Goal: Information Seeking & Learning: Learn about a topic

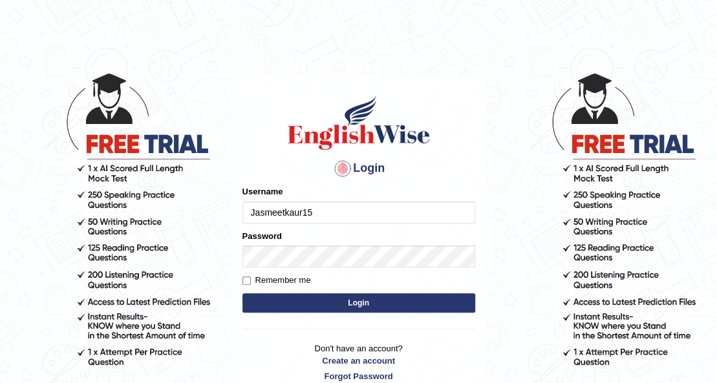
type input "Jasmeetkaur15"
click at [350, 302] on button "Login" at bounding box center [358, 302] width 233 height 19
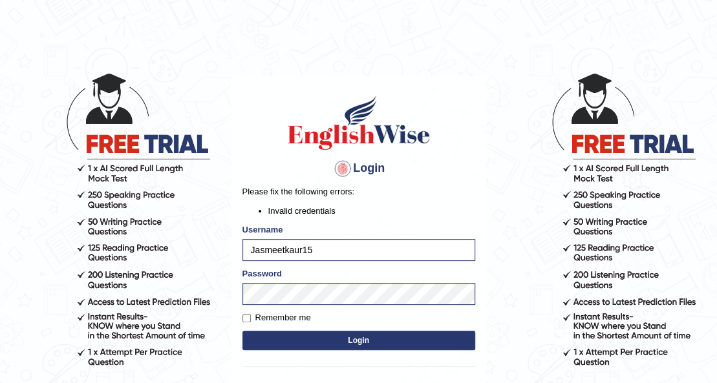
click at [390, 342] on button "Login" at bounding box center [358, 340] width 233 height 19
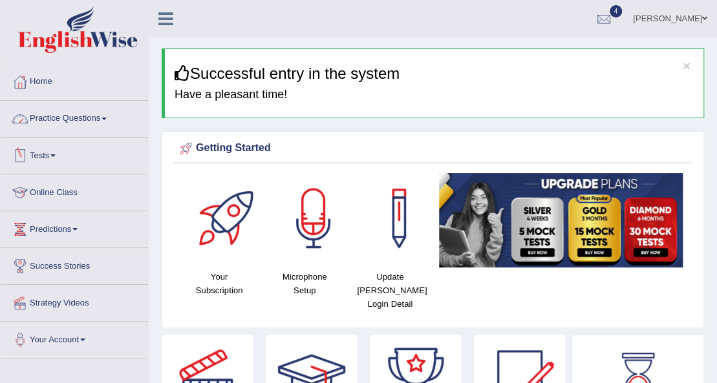
click at [52, 155] on link "Tests" at bounding box center [74, 154] width 147 height 32
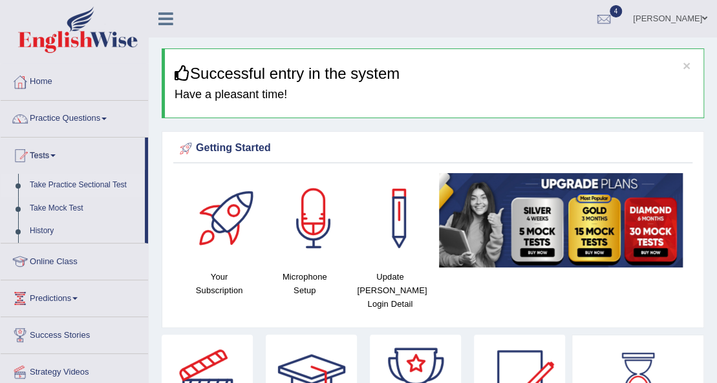
click at [89, 184] on link "Take Practice Sectional Test" at bounding box center [84, 185] width 121 height 23
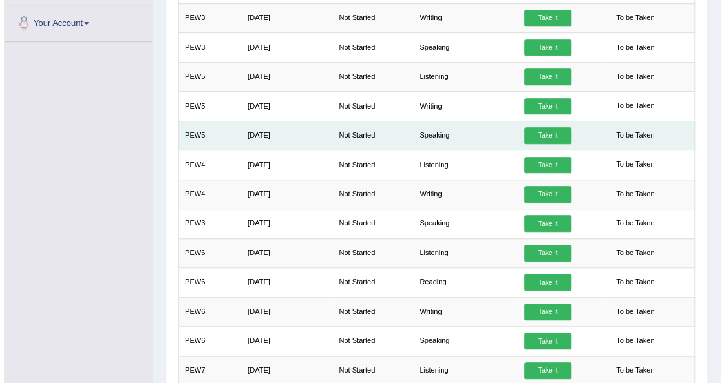
scroll to position [388, 0]
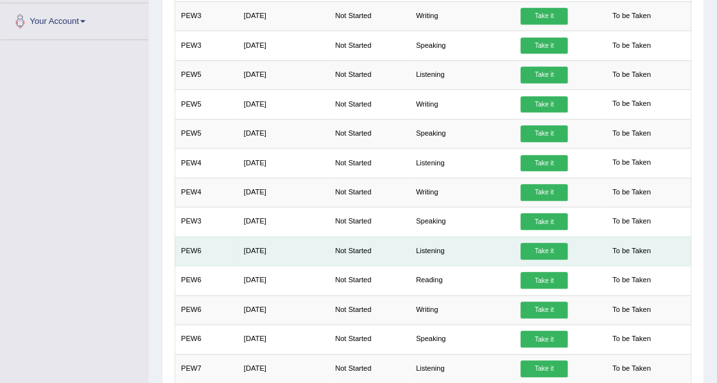
drag, startPoint x: 514, startPoint y: 240, endPoint x: 532, endPoint y: 256, distance: 23.3
click at [530, 256] on td "Take it" at bounding box center [557, 251] width 86 height 29
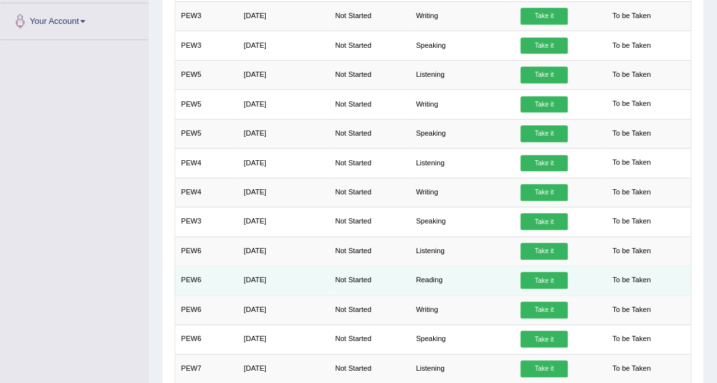
click at [549, 277] on link "Take it" at bounding box center [543, 280] width 47 height 17
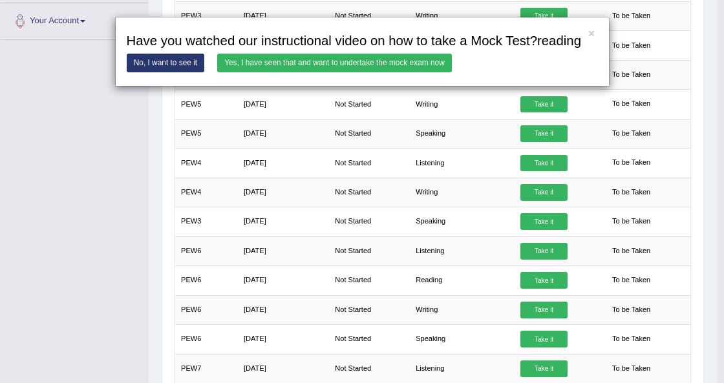
click at [385, 66] on link "Yes, I have seen that and want to undertake the mock exam now" at bounding box center [334, 63] width 235 height 19
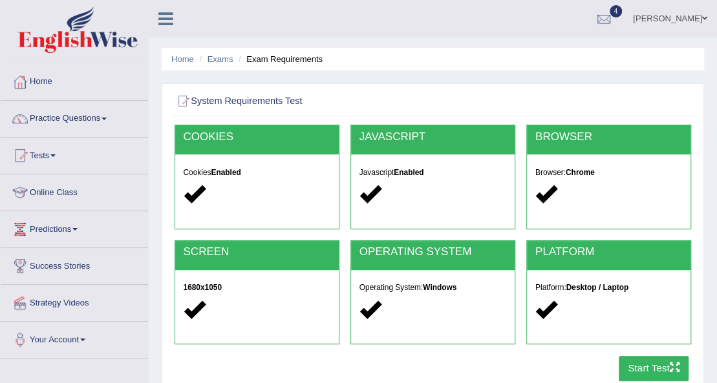
click at [629, 369] on button "Start Test" at bounding box center [653, 368] width 70 height 25
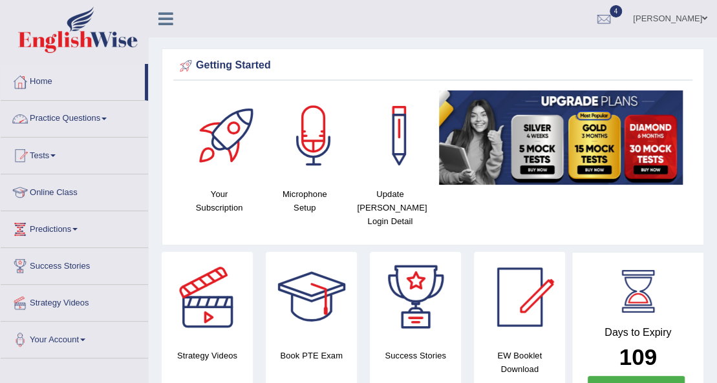
click at [104, 121] on link "Practice Questions" at bounding box center [74, 117] width 147 height 32
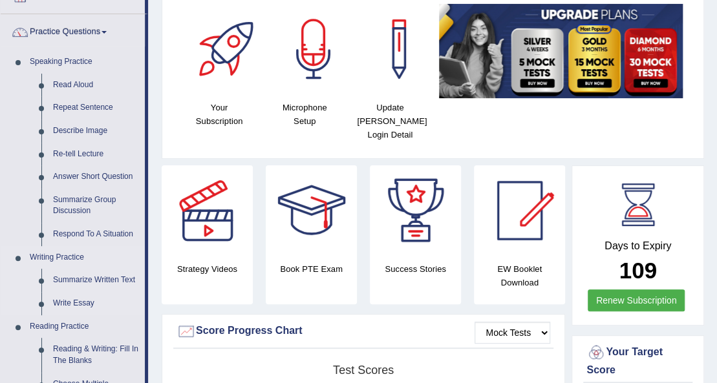
scroll to position [86, 0]
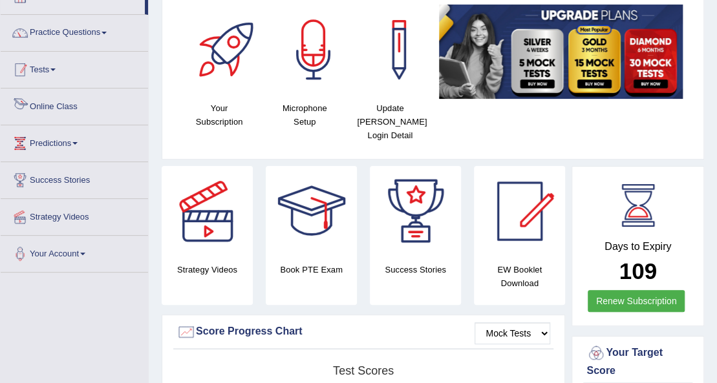
click at [50, 70] on link "Tests" at bounding box center [74, 68] width 147 height 32
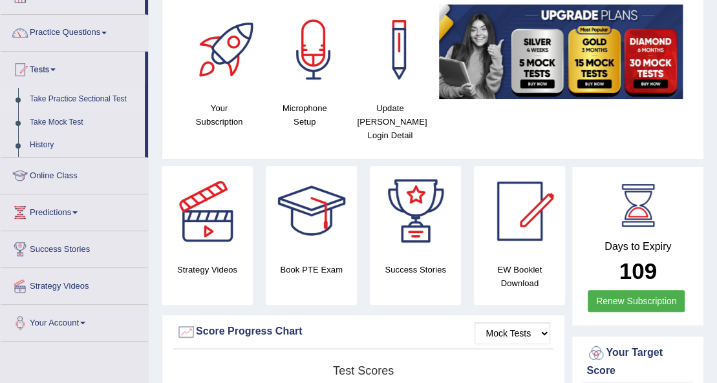
click at [62, 100] on link "Take Practice Sectional Test" at bounding box center [84, 99] width 121 height 23
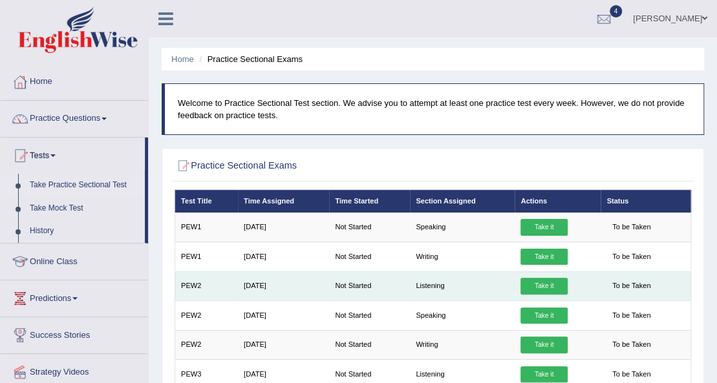
click at [527, 288] on link "Take it" at bounding box center [543, 286] width 47 height 17
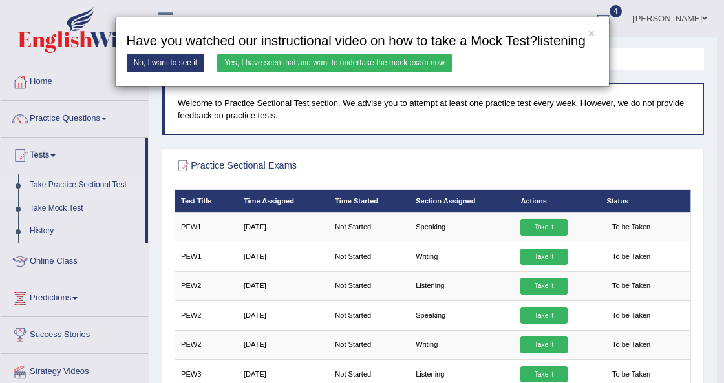
click at [299, 59] on link "Yes, I have seen that and want to undertake the mock exam now" at bounding box center [334, 63] width 235 height 19
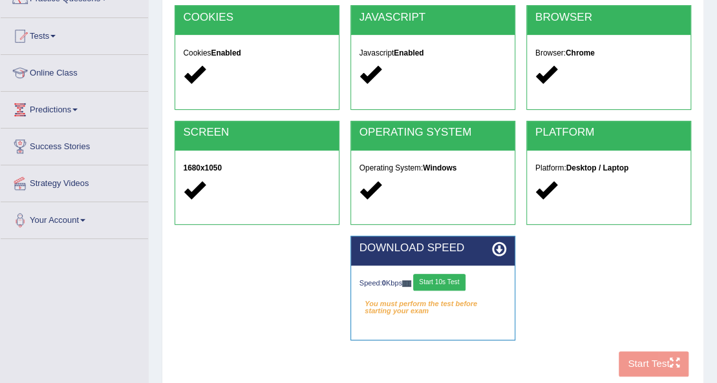
scroll to position [86, 0]
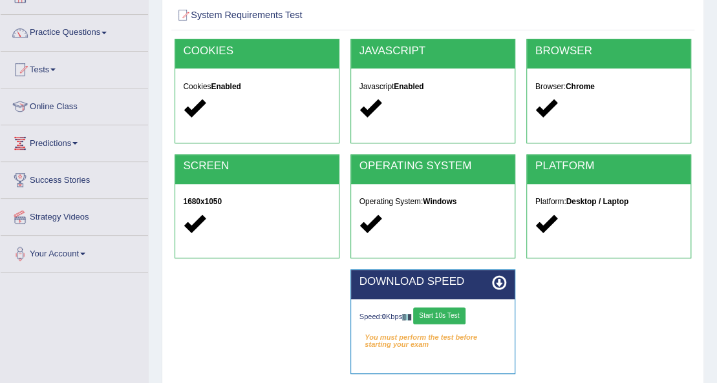
click at [456, 315] on button "Start 10s Test" at bounding box center [439, 316] width 52 height 17
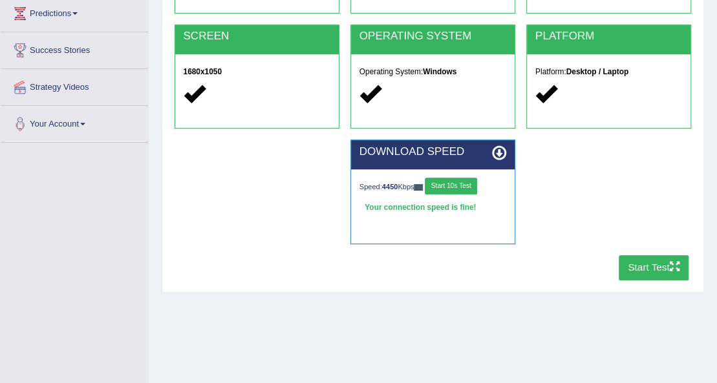
scroll to position [258, 0]
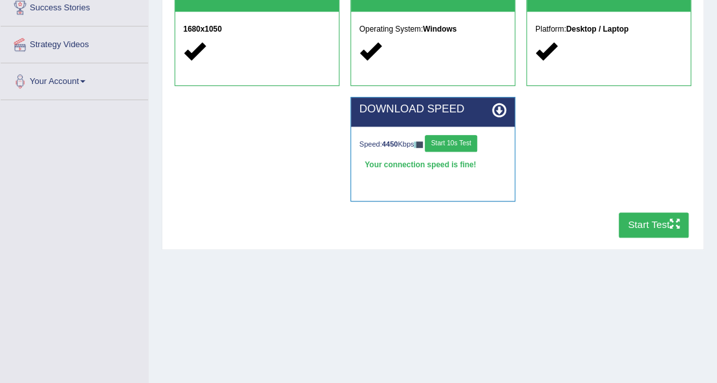
click at [635, 231] on button "Start Test" at bounding box center [653, 225] width 70 height 25
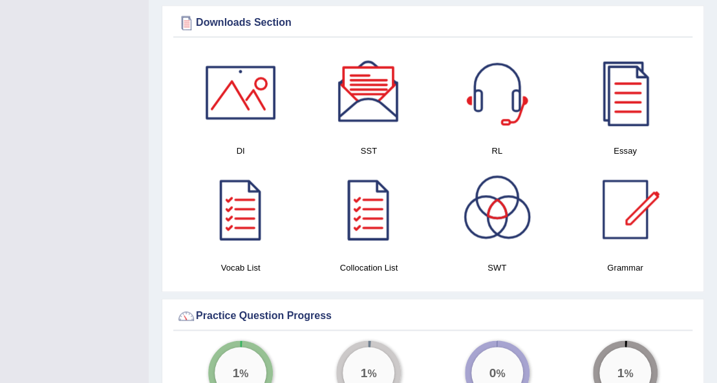
scroll to position [861, 0]
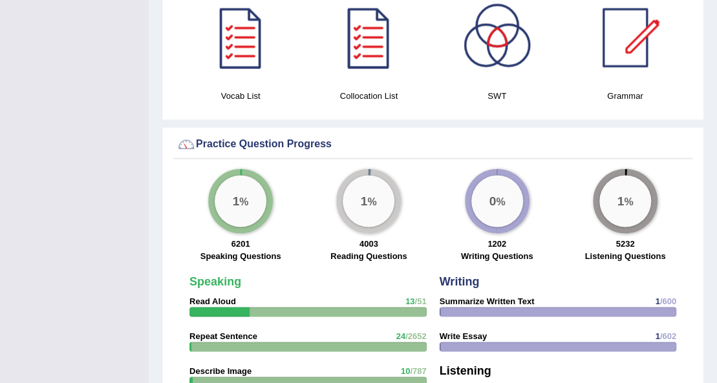
click at [319, 134] on div "Practice Question Progress" at bounding box center [432, 143] width 512 height 19
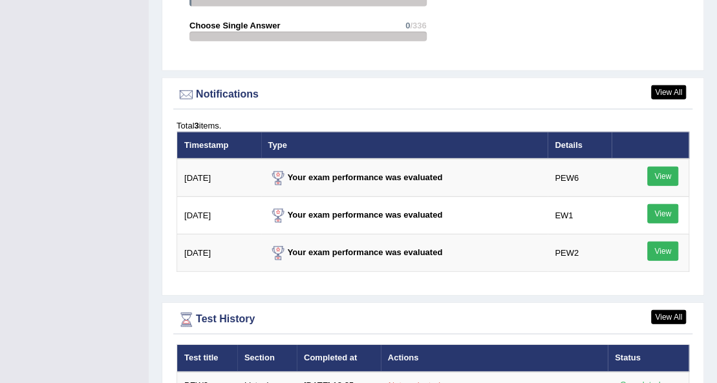
scroll to position [1551, 0]
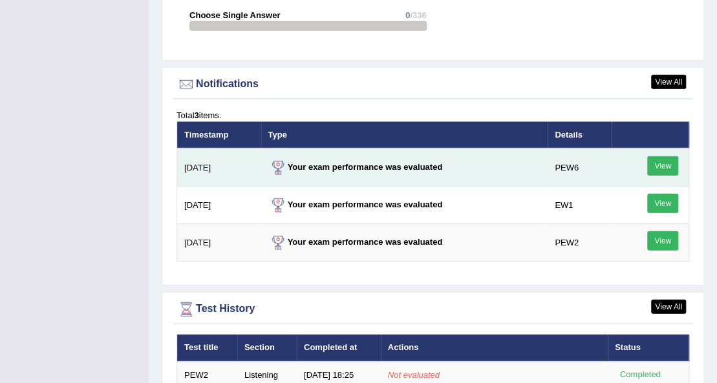
click at [663, 156] on link "View" at bounding box center [662, 165] width 31 height 19
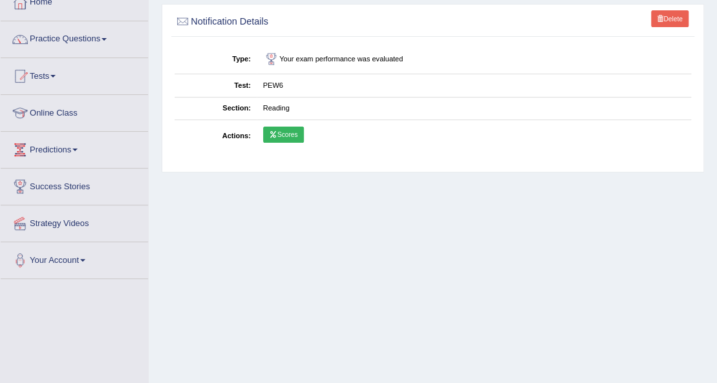
scroll to position [86, 0]
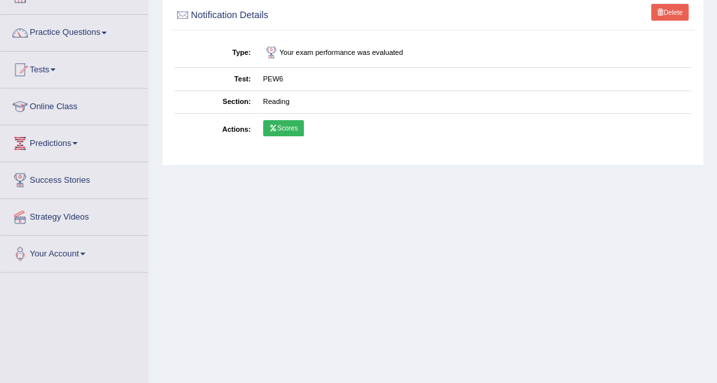
click at [292, 126] on link "Scores" at bounding box center [283, 128] width 41 height 17
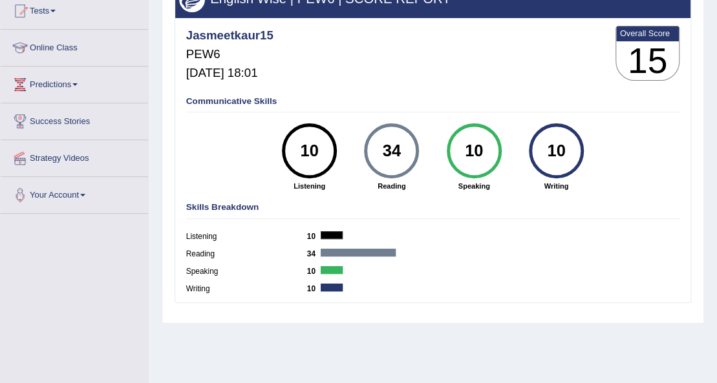
scroll to position [123, 0]
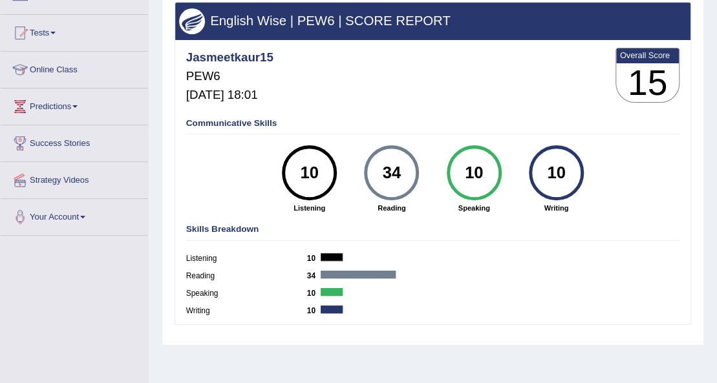
click at [63, 68] on link "Online Class" at bounding box center [74, 68] width 147 height 32
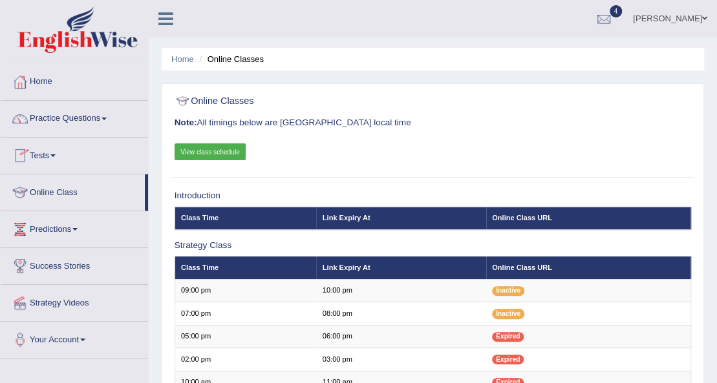
click at [53, 157] on link "Tests" at bounding box center [74, 154] width 147 height 32
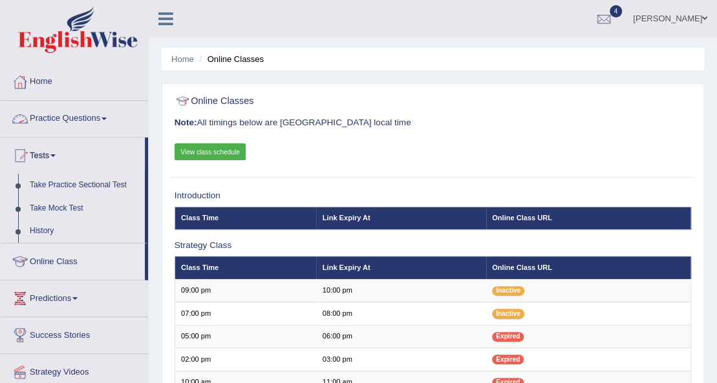
click at [14, 119] on div at bounding box center [19, 118] width 19 height 19
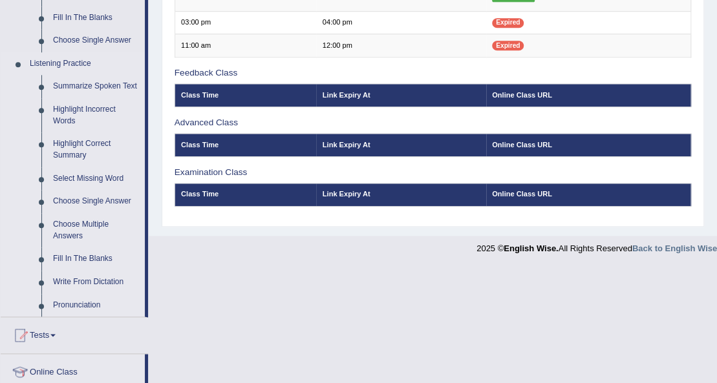
scroll to position [517, 0]
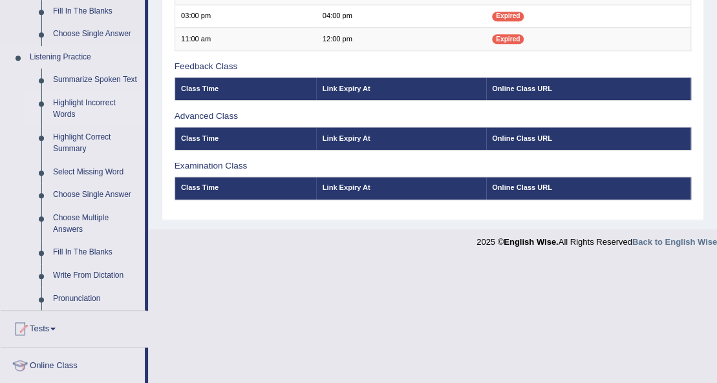
click at [74, 103] on link "Highlight Incorrect Words" at bounding box center [96, 109] width 98 height 34
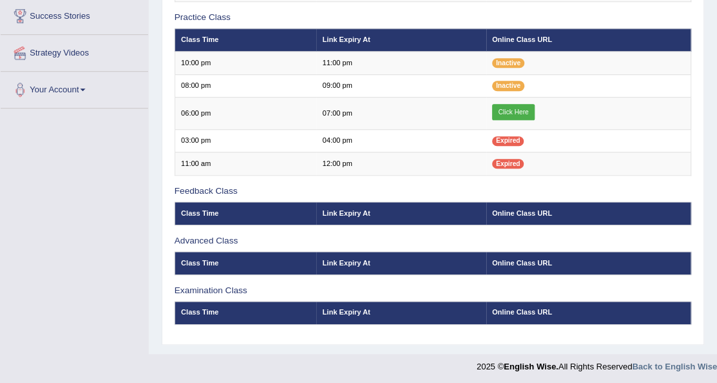
scroll to position [177, 0]
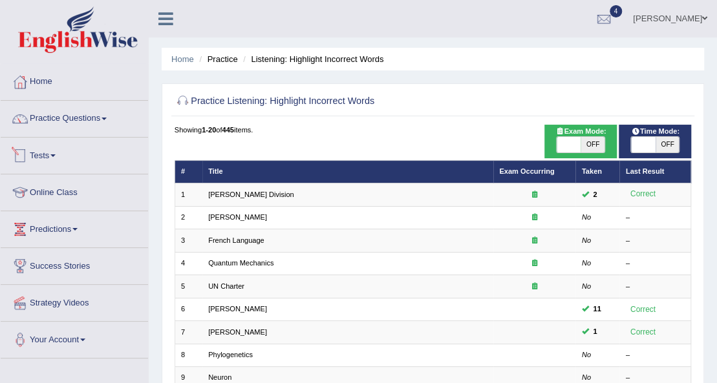
click at [83, 162] on link "Tests" at bounding box center [74, 154] width 147 height 32
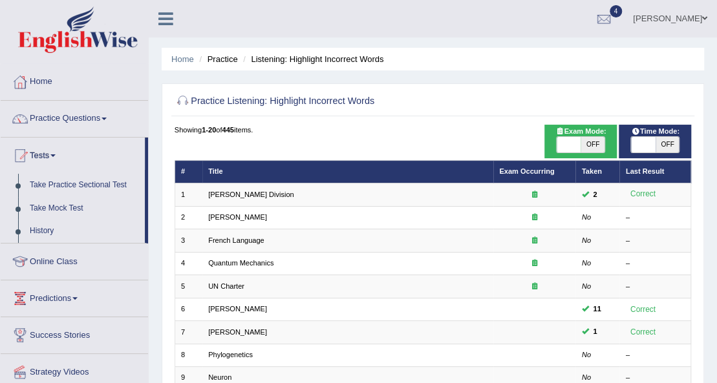
click at [81, 116] on link "Practice Questions" at bounding box center [74, 117] width 147 height 32
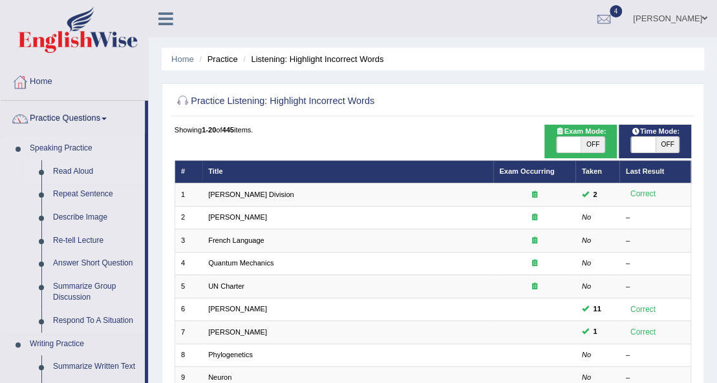
click at [69, 167] on link "Read Aloud" at bounding box center [96, 171] width 98 height 23
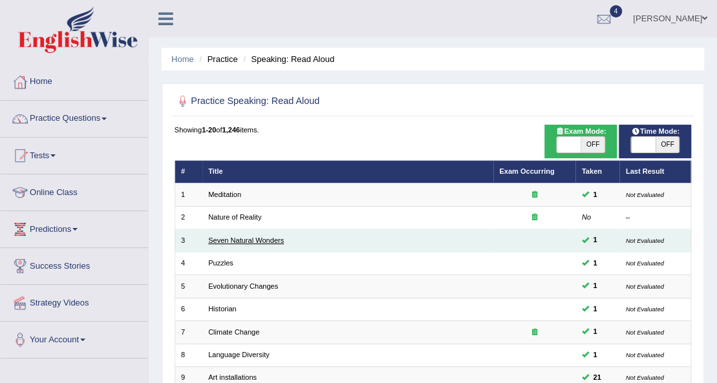
click at [235, 240] on link "Seven Natural Wonders" at bounding box center [246, 241] width 76 height 8
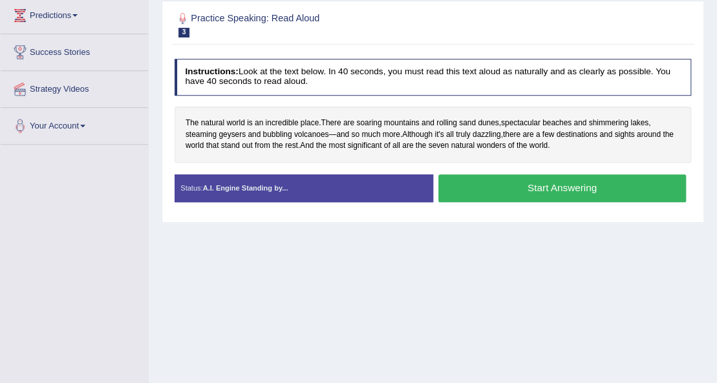
scroll to position [215, 0]
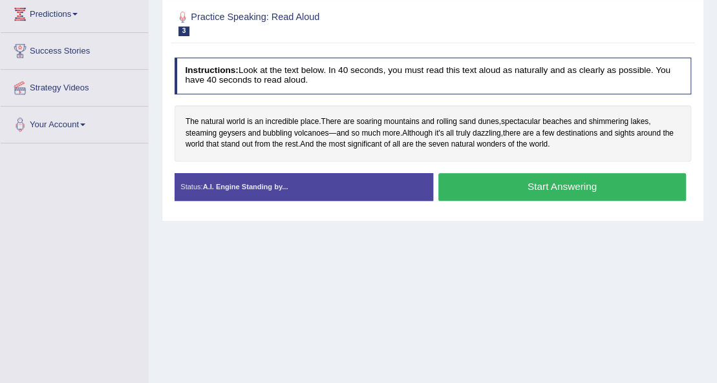
click at [566, 180] on button "Start Answering" at bounding box center [562, 187] width 248 height 28
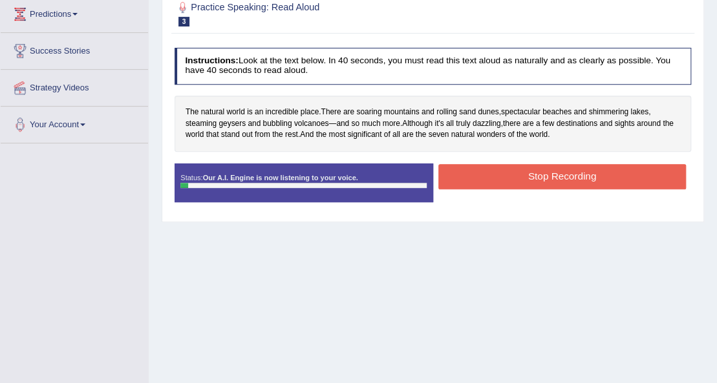
click at [565, 181] on button "Stop Recording" at bounding box center [562, 176] width 248 height 25
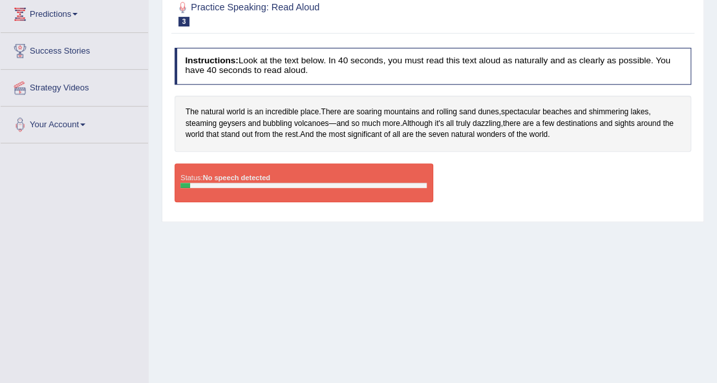
click at [195, 166] on div "Status: No speech detected" at bounding box center [303, 182] width 258 height 39
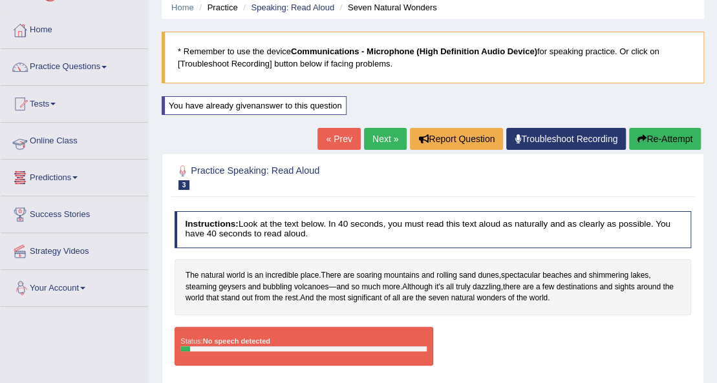
scroll to position [43, 0]
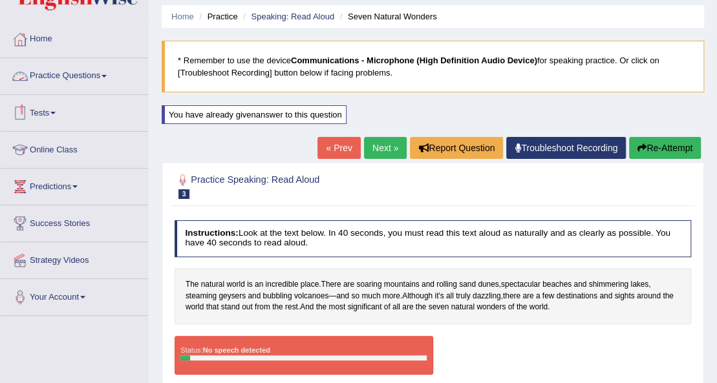
click at [39, 112] on link "Tests" at bounding box center [74, 111] width 147 height 32
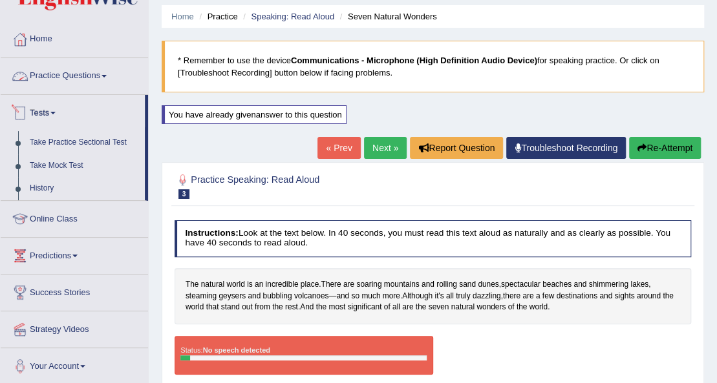
click at [74, 79] on link "Practice Questions" at bounding box center [74, 74] width 147 height 32
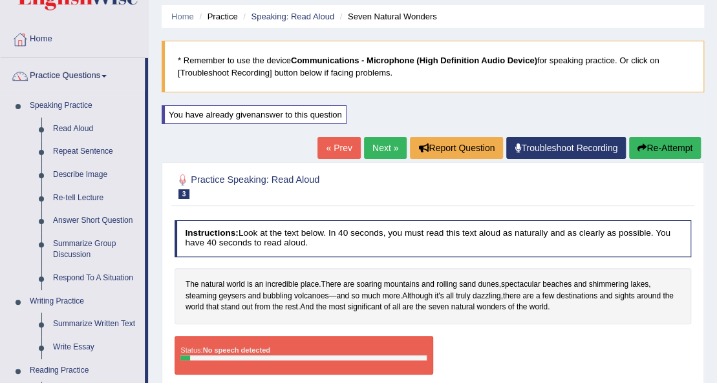
click at [170, 131] on div "You have already given answer to this question" at bounding box center [255, 121] width 187 height 32
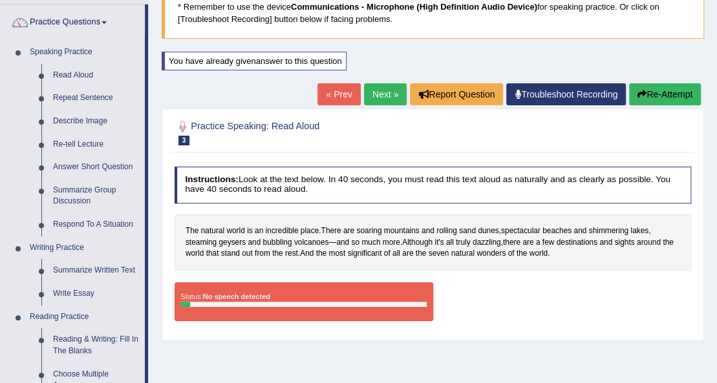
scroll to position [86, 0]
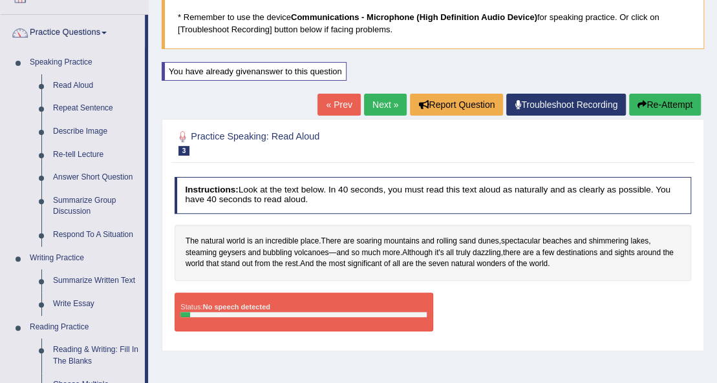
click at [393, 96] on link "Next »" at bounding box center [385, 105] width 43 height 22
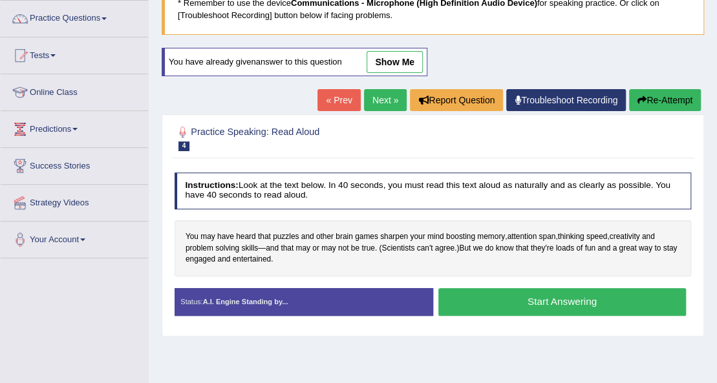
scroll to position [129, 0]
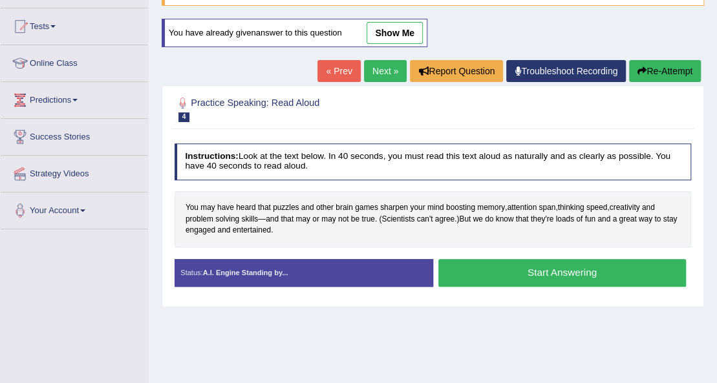
click at [379, 70] on link "Next »" at bounding box center [385, 71] width 43 height 22
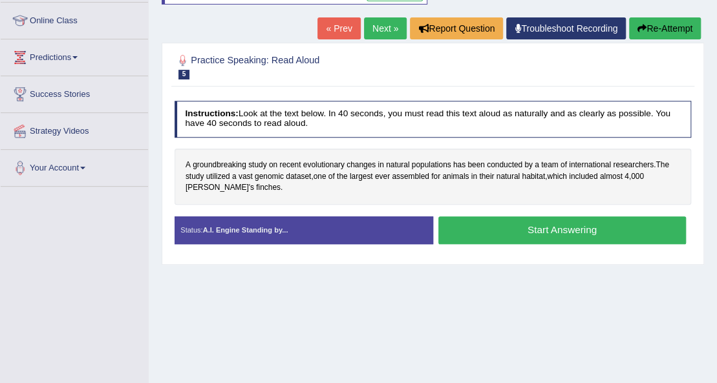
click at [398, 31] on link "Next »" at bounding box center [385, 28] width 43 height 22
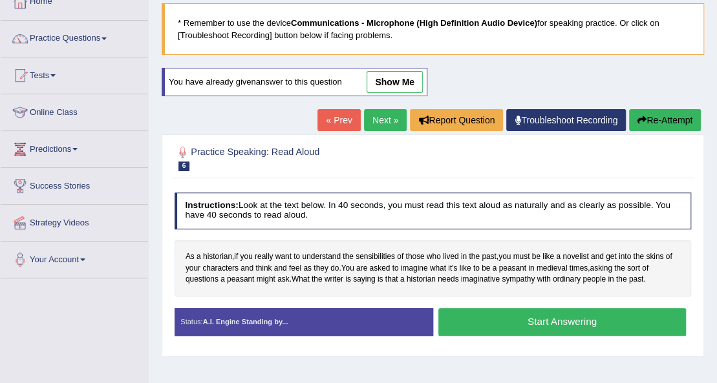
scroll to position [37, 0]
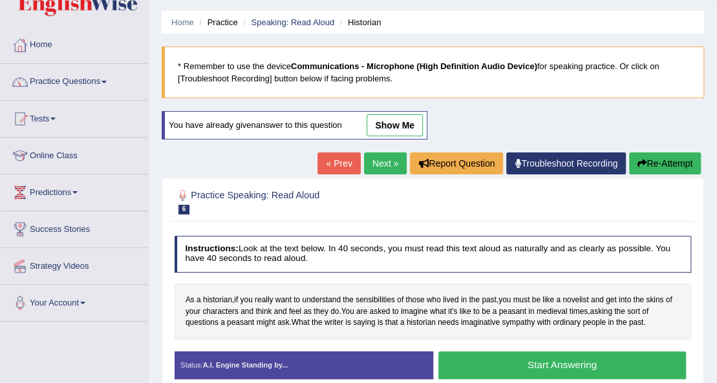
click at [384, 158] on link "Next »" at bounding box center [385, 164] width 43 height 22
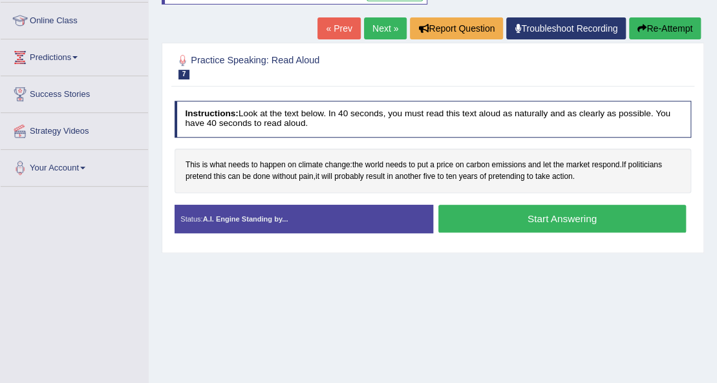
click at [372, 24] on link "Next »" at bounding box center [385, 28] width 43 height 22
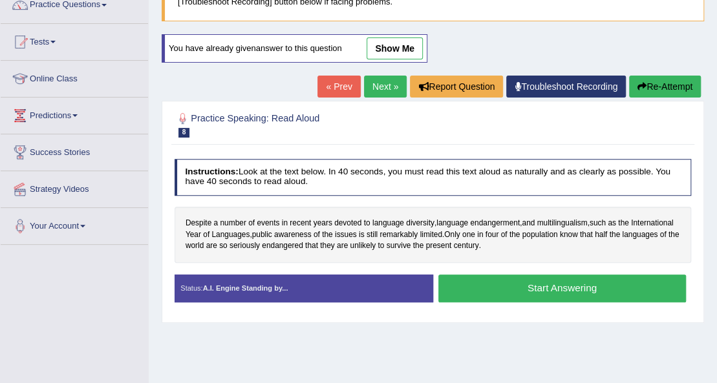
scroll to position [129, 0]
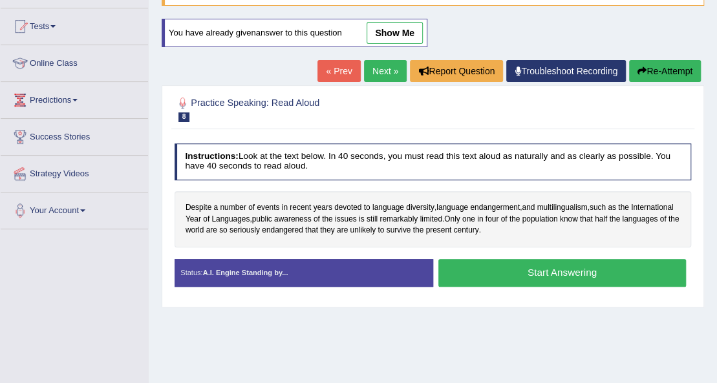
click at [392, 68] on link "Next »" at bounding box center [385, 71] width 43 height 22
